Goal: Navigation & Orientation: Find specific page/section

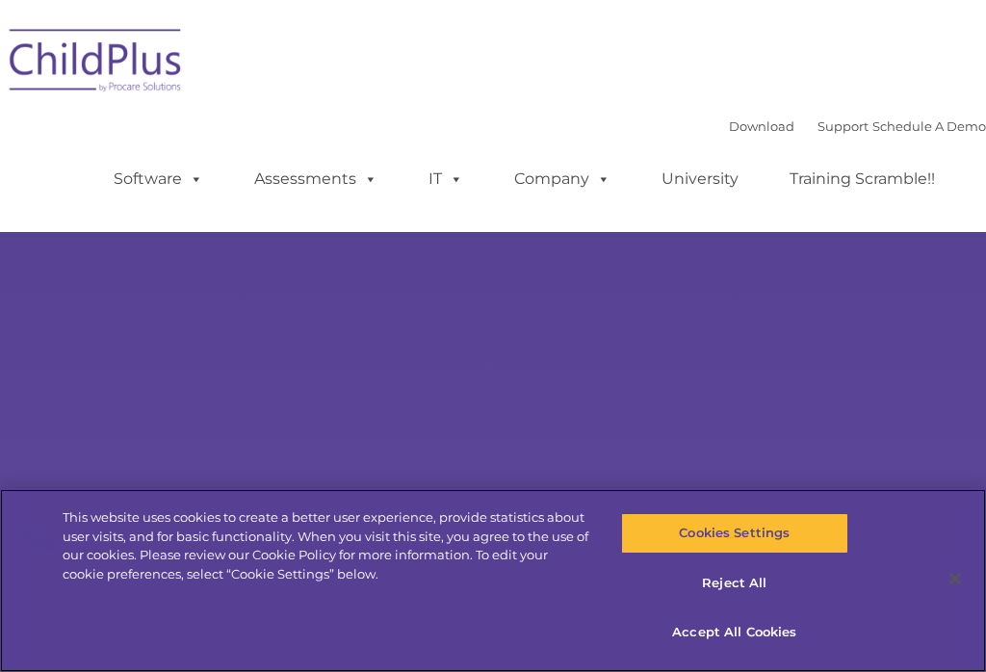
select select "MEDIUM"
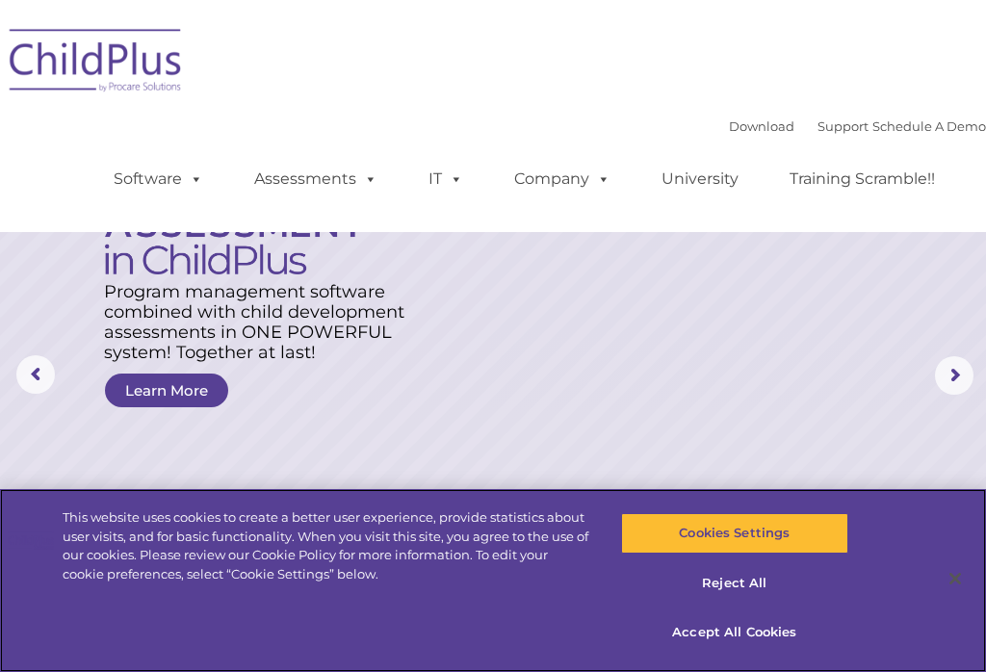
click at [747, 636] on button "Accept All Cookies" at bounding box center [734, 632] width 227 height 40
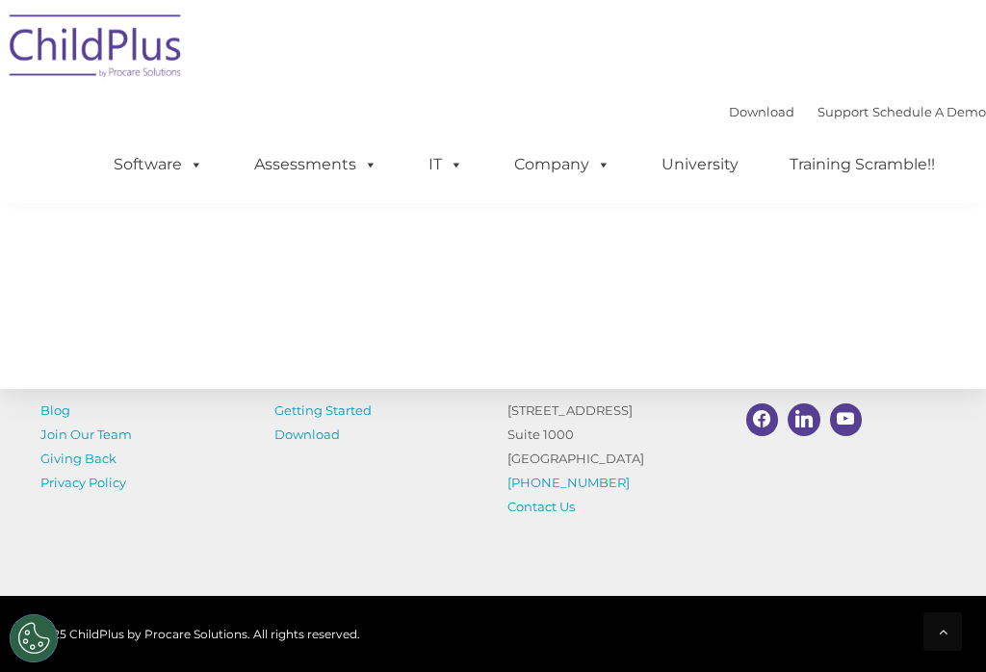
scroll to position [2568, 0]
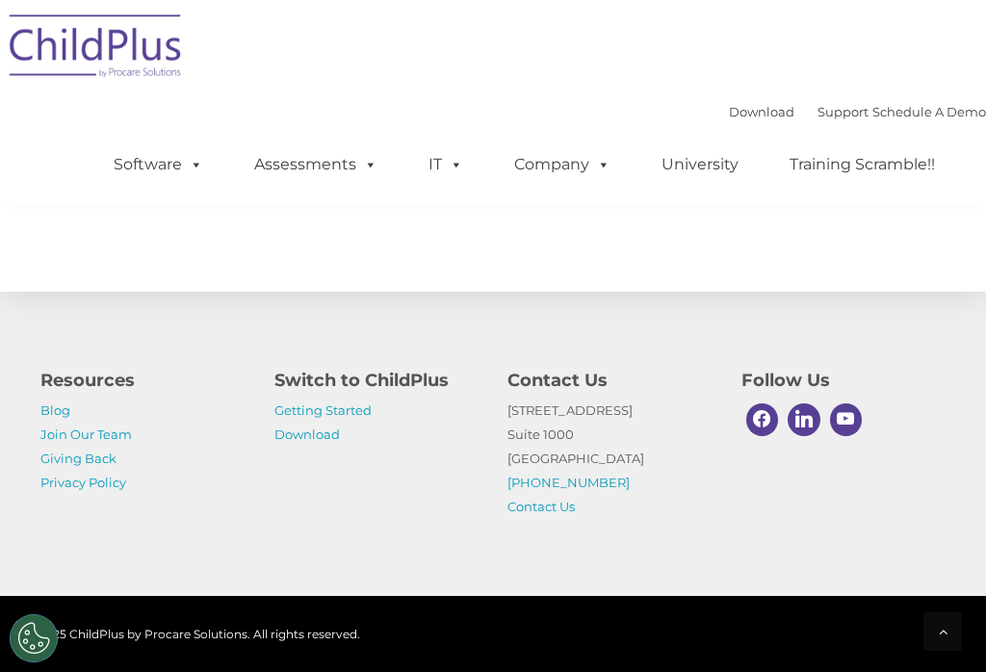
click at [316, 418] on link "Getting Started" at bounding box center [322, 410] width 97 height 15
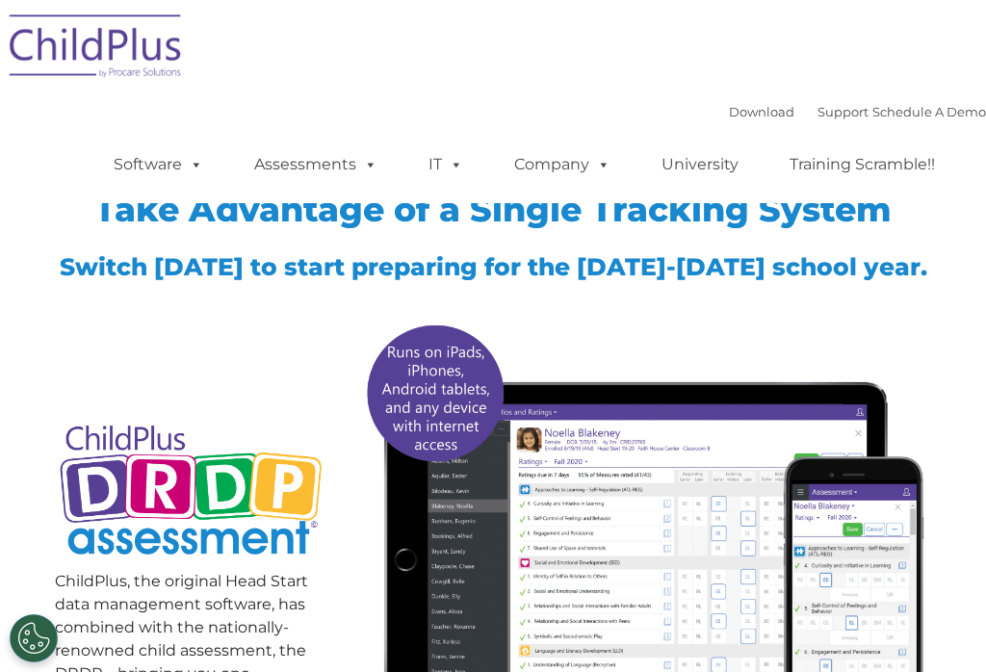
click at [729, 112] on link "Download" at bounding box center [761, 111] width 65 height 15
